Goal: Task Accomplishment & Management: Use online tool/utility

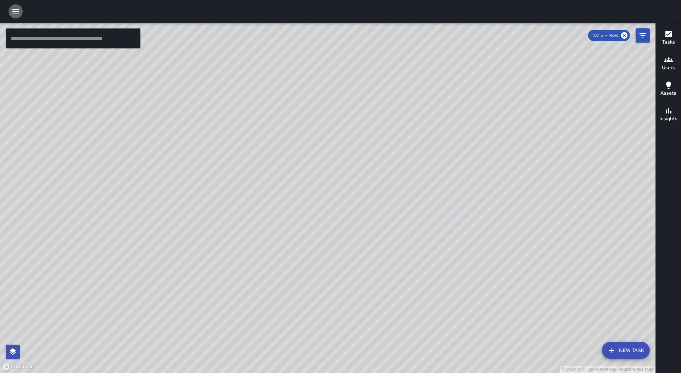
click at [15, 9] on icon "button" at bounding box center [15, 11] width 6 height 4
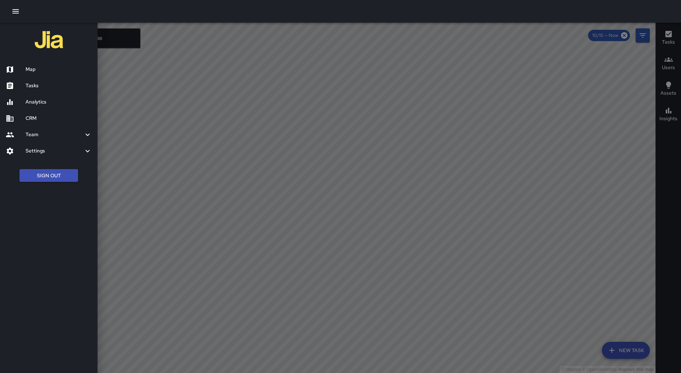
click at [41, 84] on h6 "Tasks" at bounding box center [59, 86] width 66 height 8
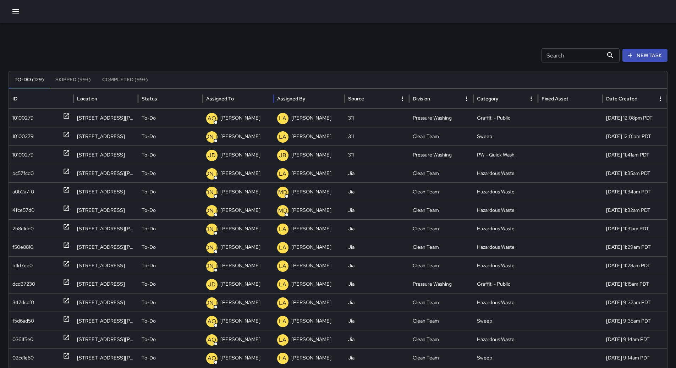
click at [234, 92] on div "Assigned To" at bounding box center [238, 99] width 64 height 20
click at [12, 10] on icon "button" at bounding box center [15, 11] width 9 height 9
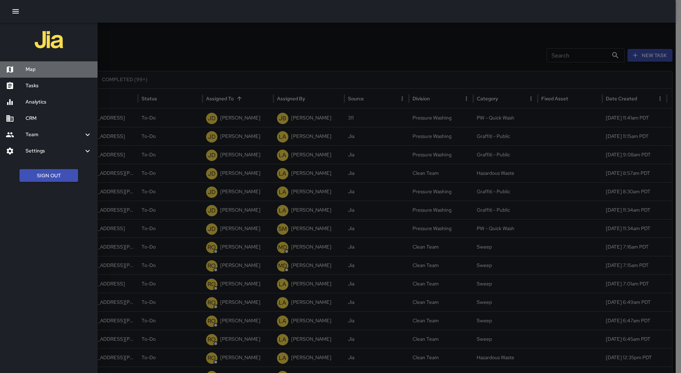
click at [31, 65] on div "Map" at bounding box center [49, 69] width 98 height 16
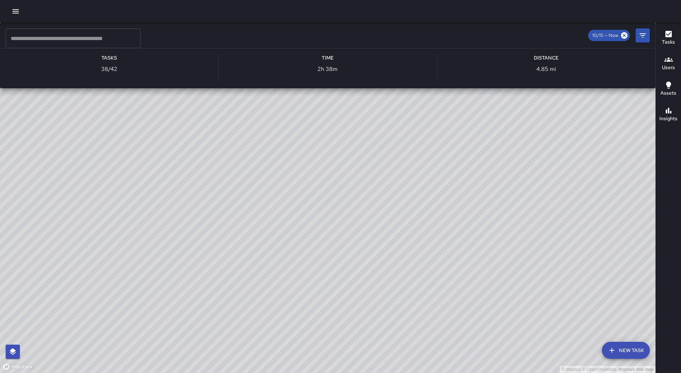
click at [232, 108] on div "© Mapbox © OpenStreetMap Improve this map RM [PERSON_NAME] Ambassador Tasks 38 …" at bounding box center [328, 198] width 656 height 351
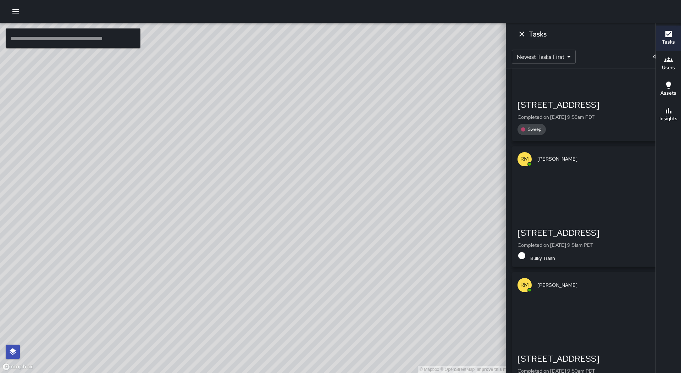
scroll to position [2043, 0]
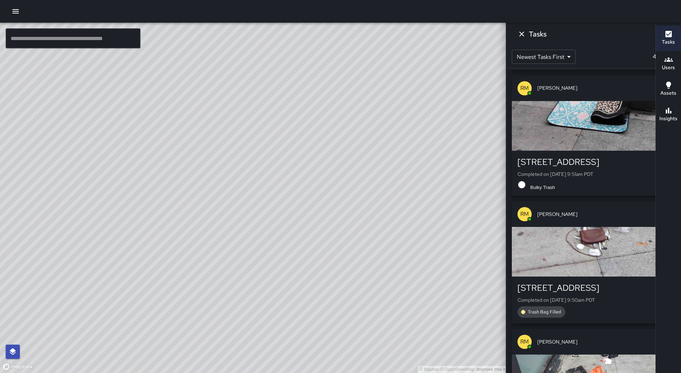
click at [604, 237] on div "button" at bounding box center [594, 252] width 164 height 50
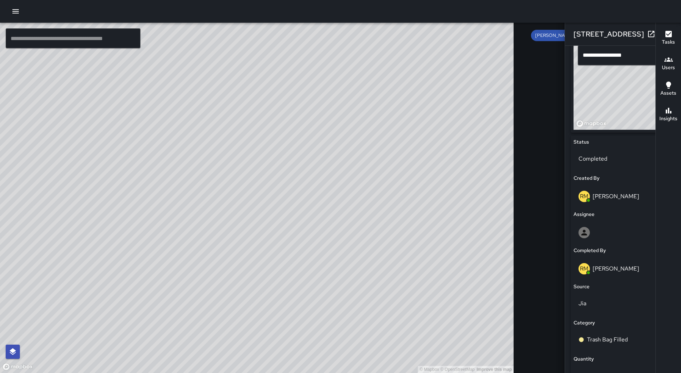
scroll to position [319, 0]
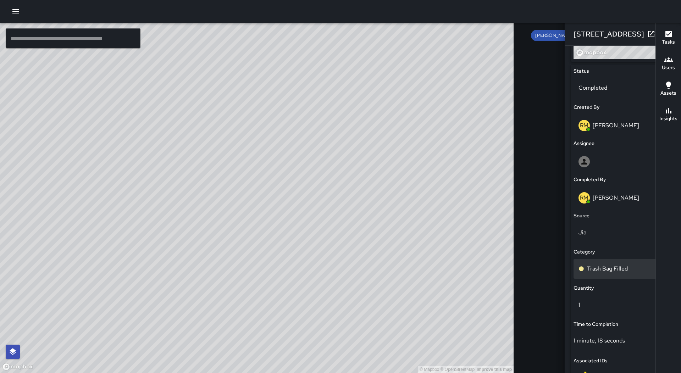
click at [582, 265] on div "Trash Bag Filled" at bounding box center [623, 269] width 89 height 9
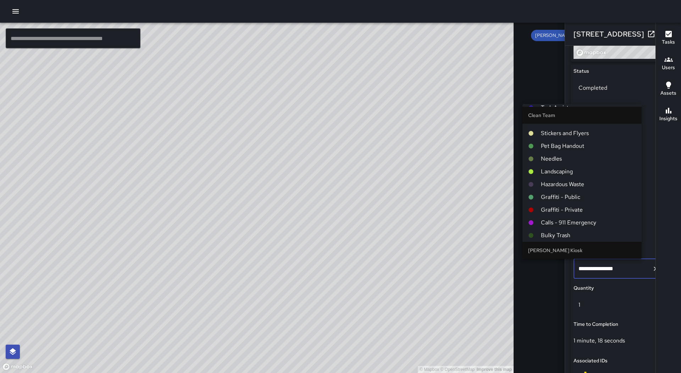
scroll to position [35, 0]
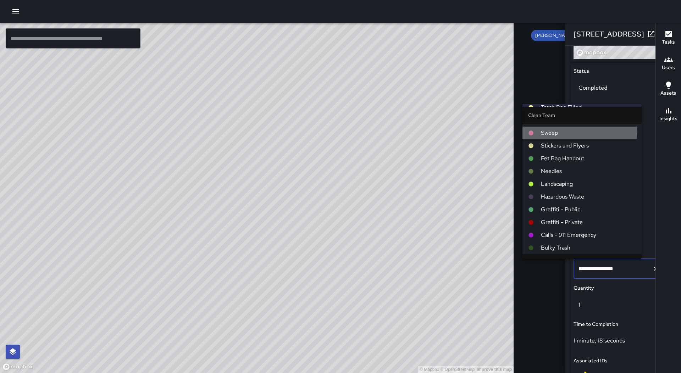
click at [564, 129] on span "Sweep" at bounding box center [588, 133] width 95 height 9
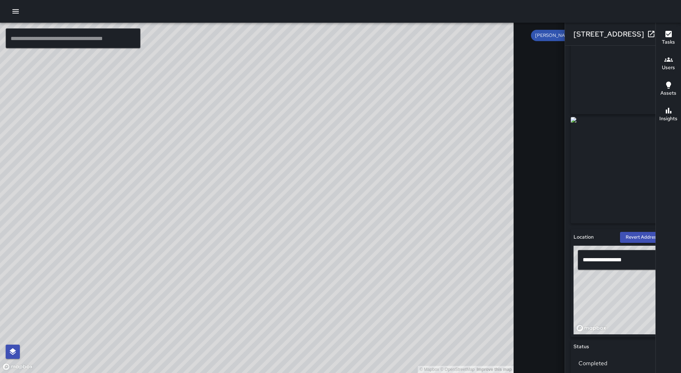
scroll to position [0, 0]
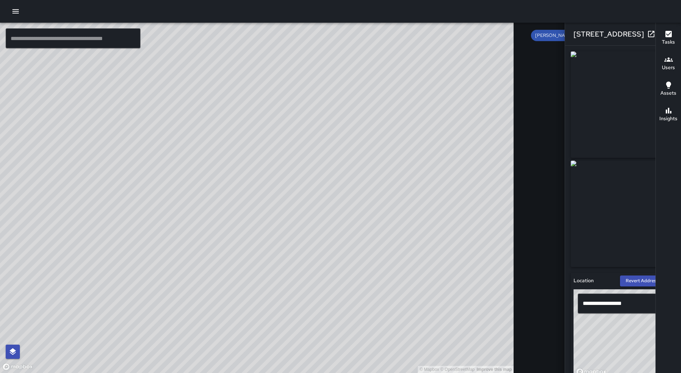
click at [662, 32] on icon "button" at bounding box center [666, 34] width 9 height 9
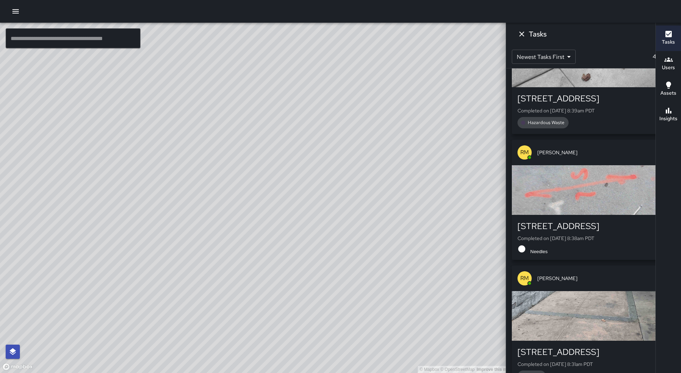
scroll to position [4173, 0]
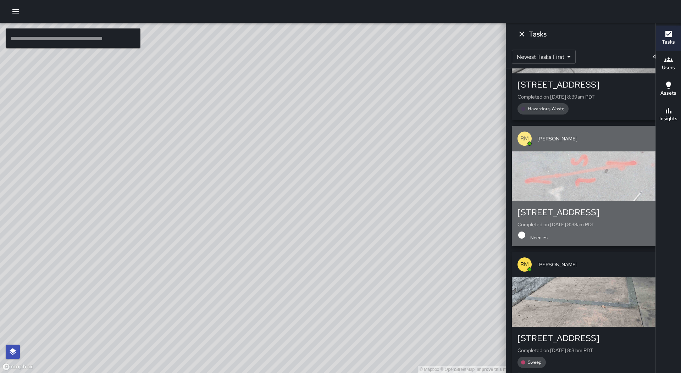
click at [607, 178] on div "button" at bounding box center [594, 177] width 164 height 50
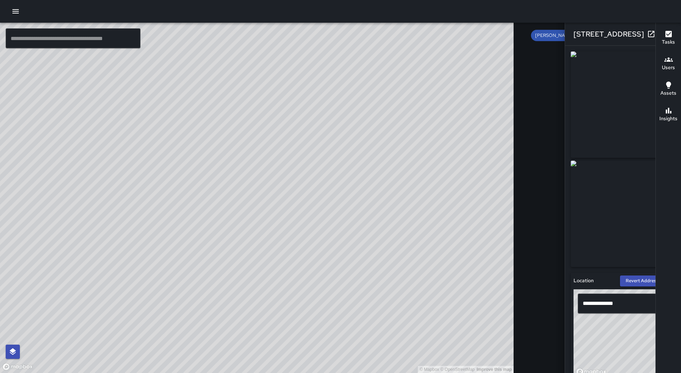
click at [663, 36] on icon "button" at bounding box center [665, 34] width 5 height 5
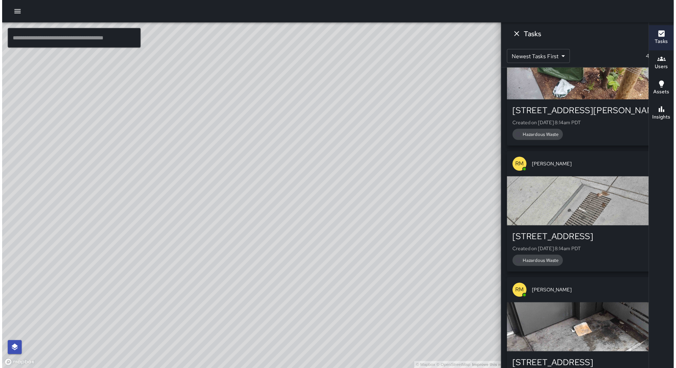
scroll to position [5091, 0]
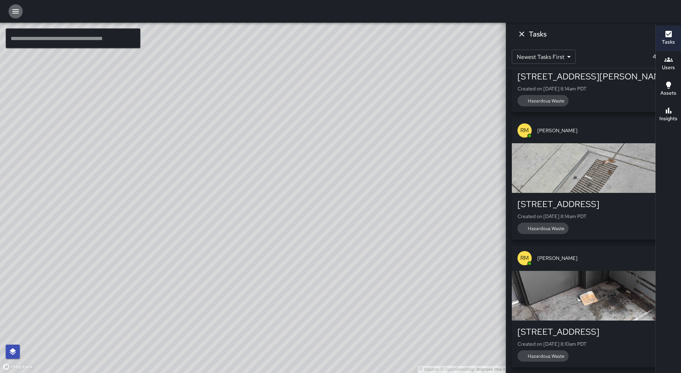
click at [10, 10] on button "button" at bounding box center [16, 11] width 14 height 14
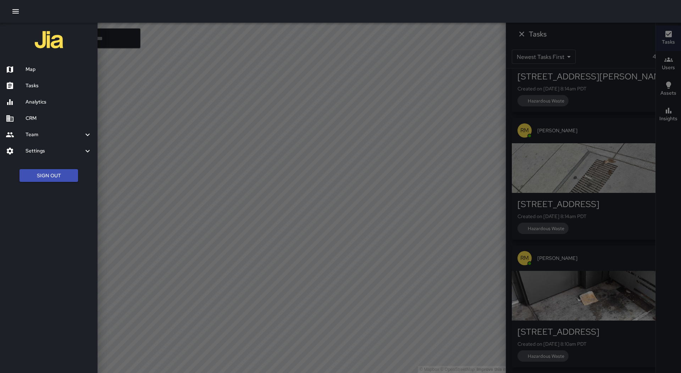
click at [64, 81] on div "Tasks" at bounding box center [49, 86] width 98 height 16
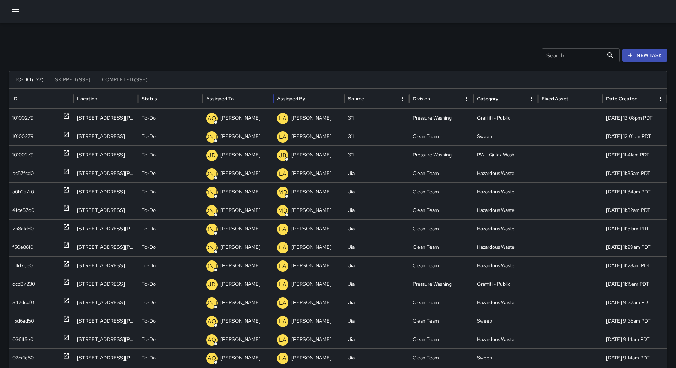
click at [250, 94] on div "Assigned To" at bounding box center [238, 99] width 64 height 20
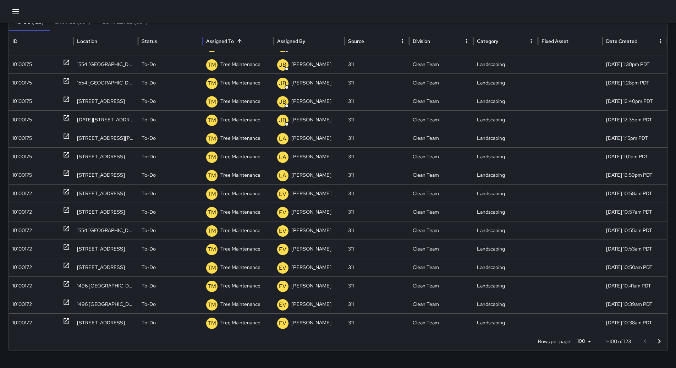
click at [659, 340] on button "Go to next page" at bounding box center [659, 341] width 14 height 14
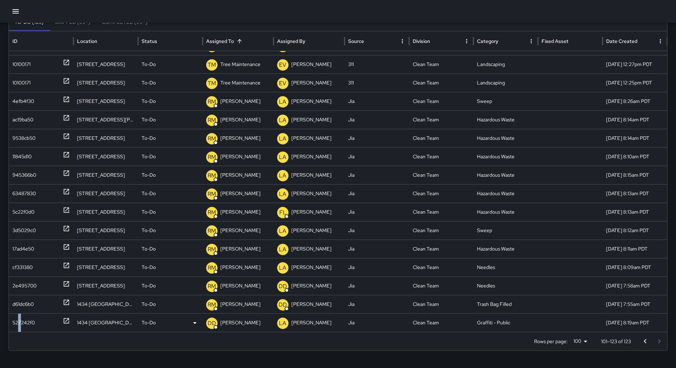
click at [21, 319] on div "527242f0" at bounding box center [23, 323] width 22 height 18
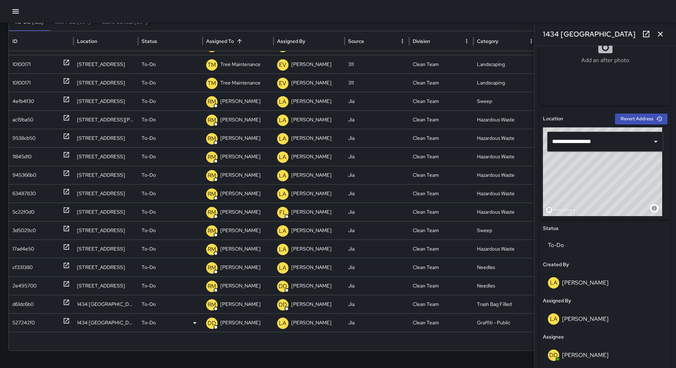
click at [231, 324] on p "[PERSON_NAME]" at bounding box center [240, 323] width 40 height 18
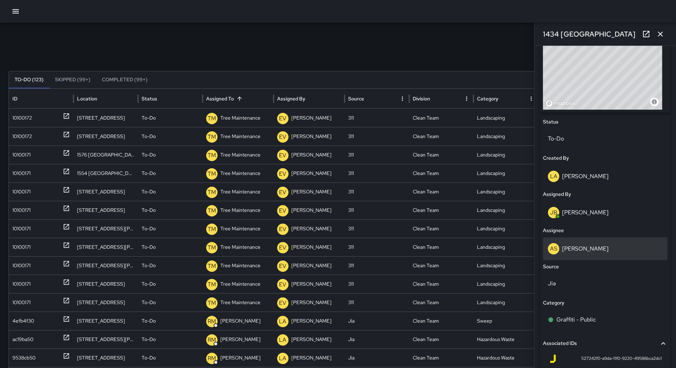
click at [595, 249] on p "[PERSON_NAME]" at bounding box center [585, 248] width 46 height 7
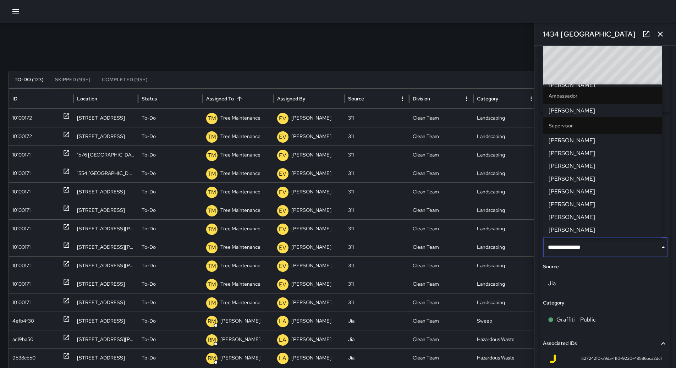
click at [591, 215] on span "[PERSON_NAME]" at bounding box center [603, 217] width 108 height 9
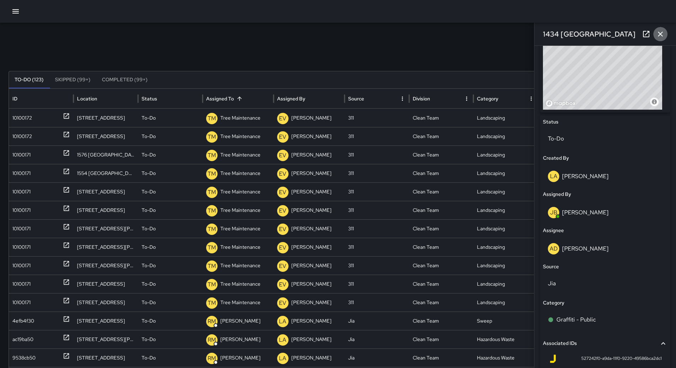
click at [659, 32] on icon "button" at bounding box center [660, 34] width 9 height 9
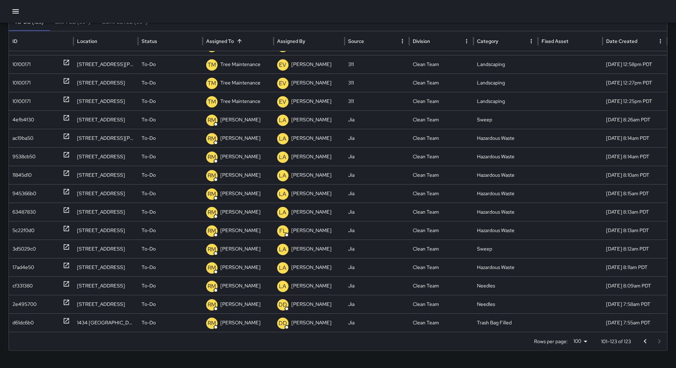
click at [650, 341] on icon "Go to previous page" at bounding box center [645, 341] width 9 height 9
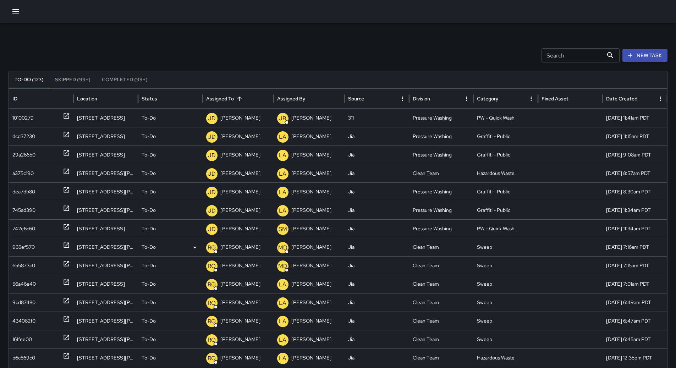
click at [25, 247] on div "965ef570" at bounding box center [23, 247] width 22 height 18
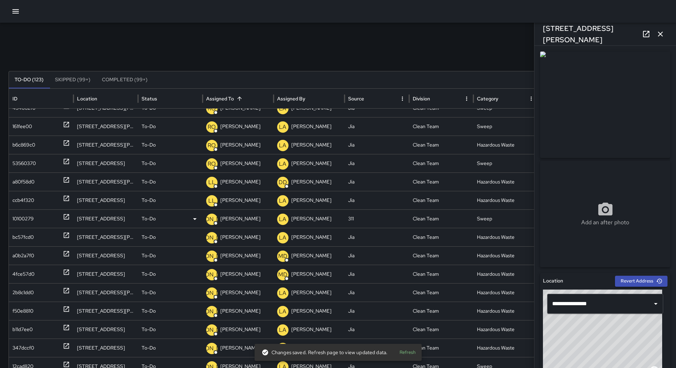
click at [20, 217] on div "10100279" at bounding box center [22, 219] width 21 height 18
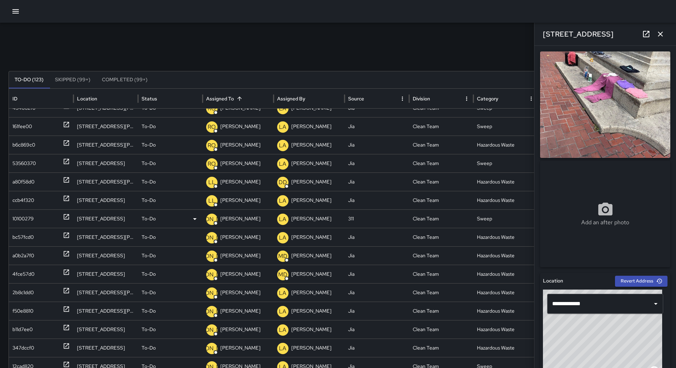
click at [229, 214] on p "[PERSON_NAME]" at bounding box center [240, 219] width 40 height 18
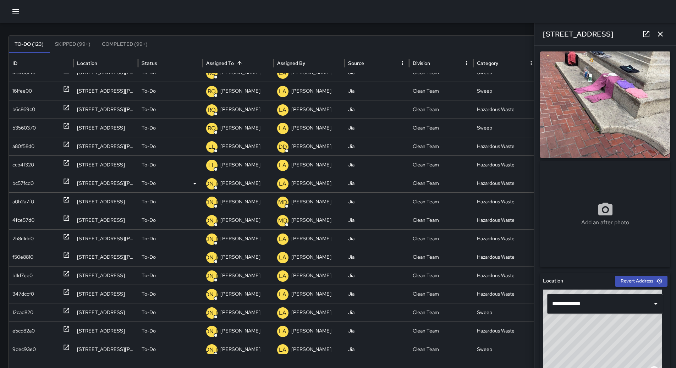
click at [240, 185] on p "[PERSON_NAME]" at bounding box center [240, 183] width 40 height 18
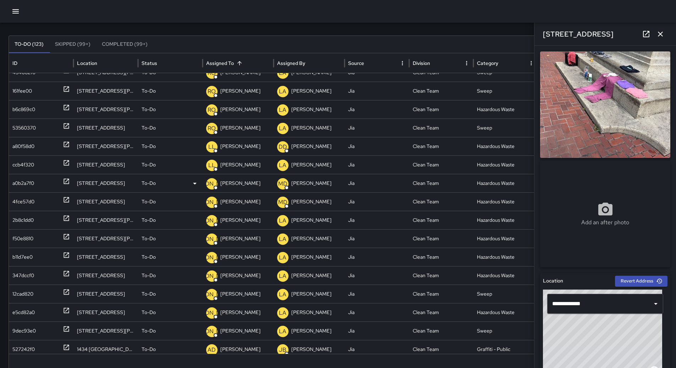
click at [242, 185] on p "[PERSON_NAME]" at bounding box center [240, 183] width 40 height 18
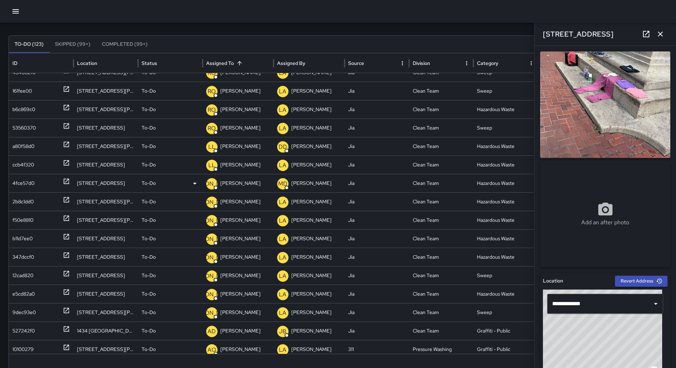
click at [246, 185] on p "[PERSON_NAME]" at bounding box center [240, 183] width 40 height 18
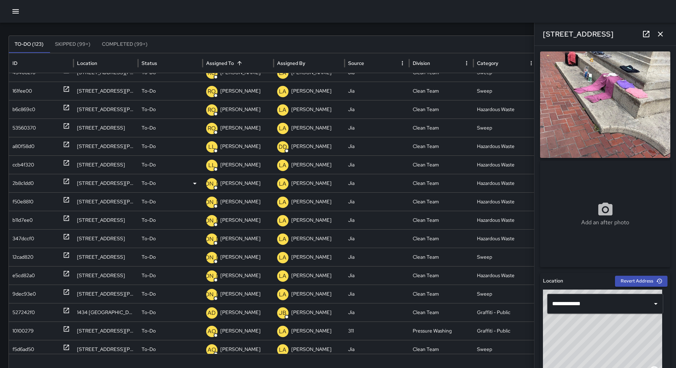
click at [243, 183] on p "[PERSON_NAME]" at bounding box center [240, 183] width 40 height 18
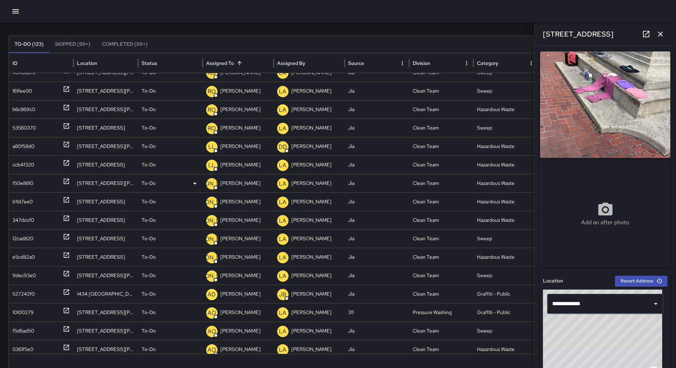
click at [236, 184] on p "[PERSON_NAME]" at bounding box center [240, 183] width 40 height 18
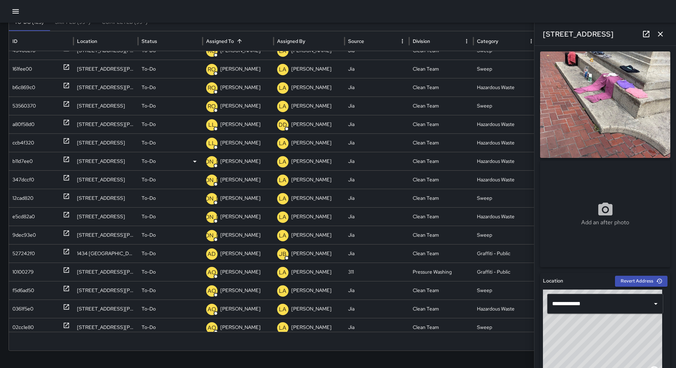
click at [246, 164] on p "[PERSON_NAME]" at bounding box center [240, 161] width 40 height 18
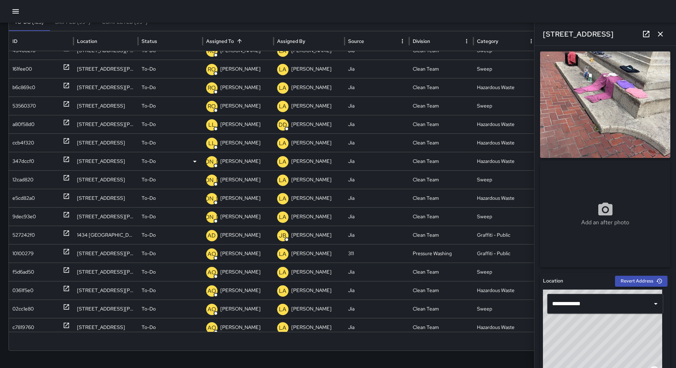
click at [242, 165] on p "[PERSON_NAME]" at bounding box center [240, 161] width 40 height 18
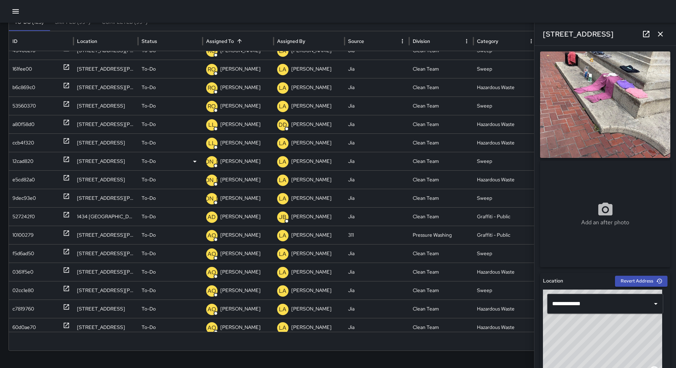
click at [243, 161] on p "[PERSON_NAME]" at bounding box center [240, 161] width 40 height 18
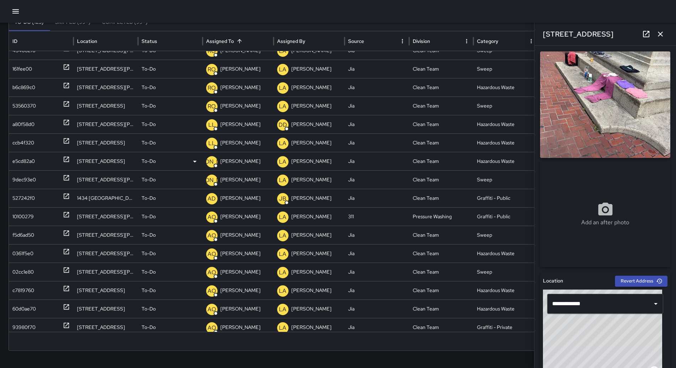
click at [244, 161] on p "[PERSON_NAME]" at bounding box center [240, 161] width 40 height 18
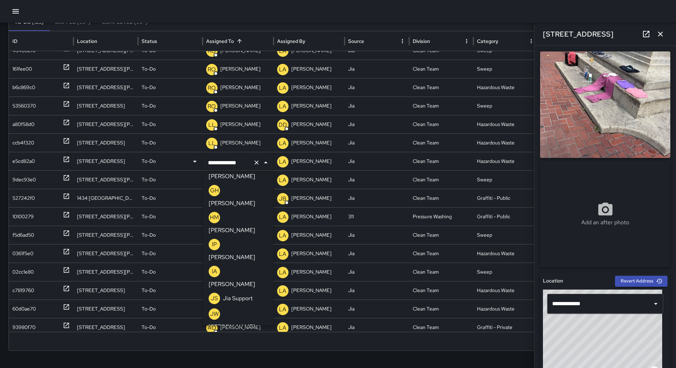
drag, startPoint x: 235, startPoint y: 308, endPoint x: 234, endPoint y: 301, distance: 6.4
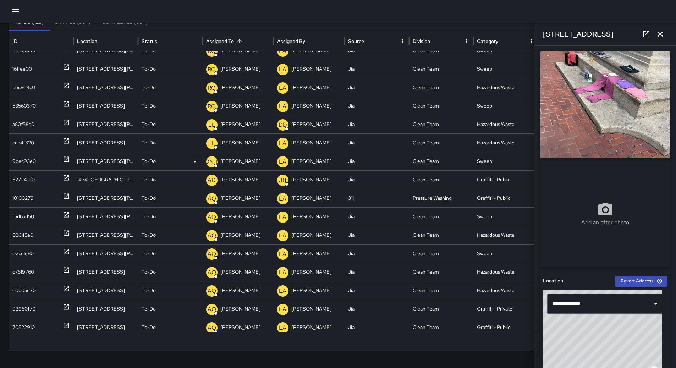
click at [242, 159] on p "[PERSON_NAME]" at bounding box center [240, 161] width 40 height 18
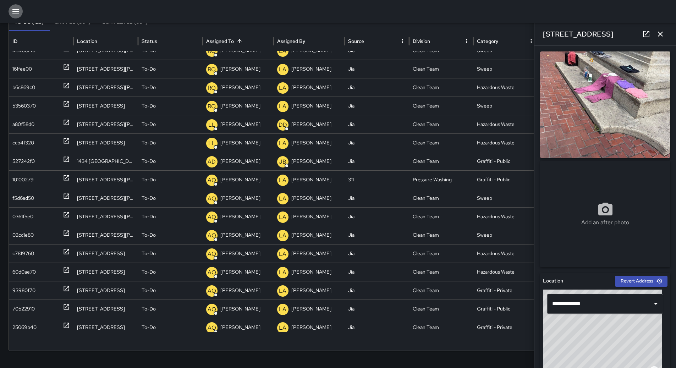
click at [17, 13] on icon "button" at bounding box center [15, 11] width 6 height 4
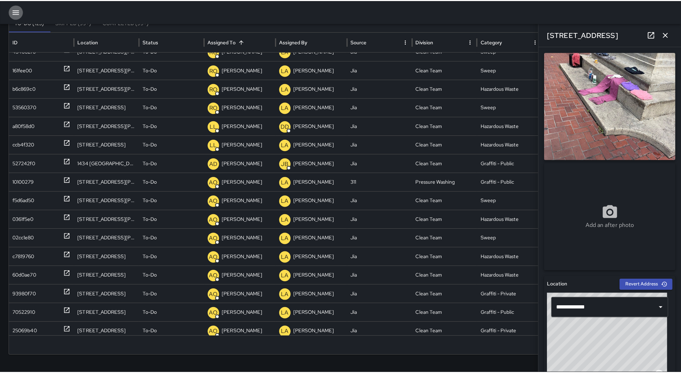
scroll to position [52, 0]
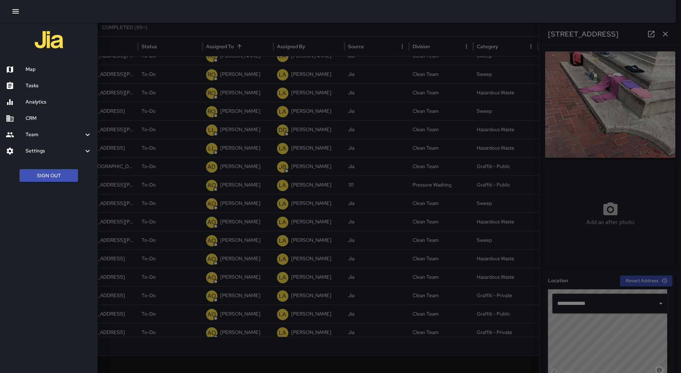
click at [51, 63] on div "Map" at bounding box center [49, 69] width 98 height 16
